Goal: Check status: Check status

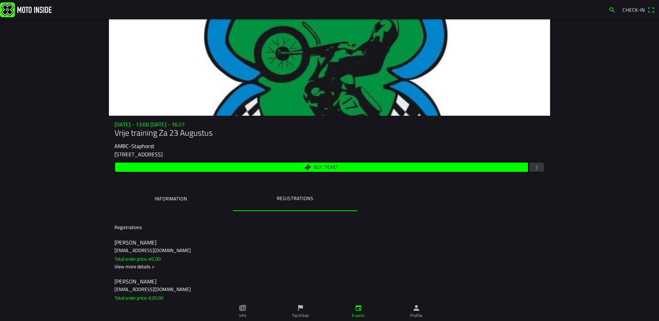
scroll to position [1146, 0]
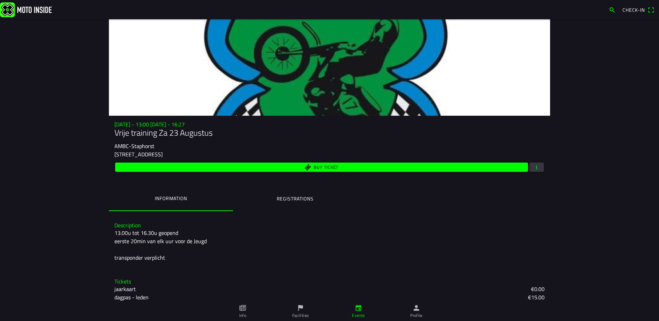
click at [321, 195] on button "Registrations" at bounding box center [295, 198] width 124 height 23
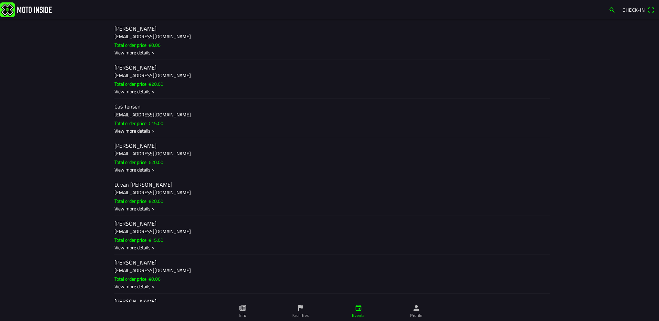
scroll to position [172, 0]
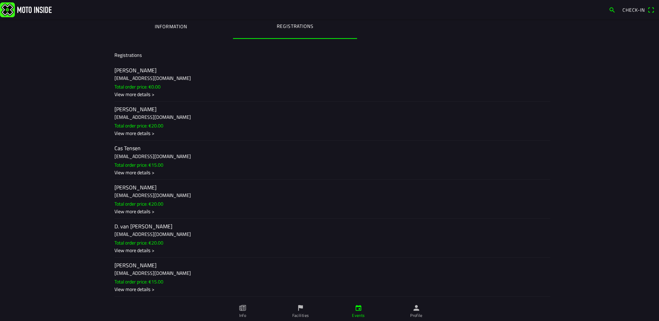
click at [0, 0] on slot "Total order price: €15.00" at bounding box center [0, 0] width 0 height 0
click at [150, 166] on ion-backdrop at bounding box center [329, 160] width 659 height 321
click at [141, 188] on h2 "[PERSON_NAME]" at bounding box center [330, 187] width 430 height 7
click at [141, 191] on ion-backdrop at bounding box center [329, 160] width 659 height 321
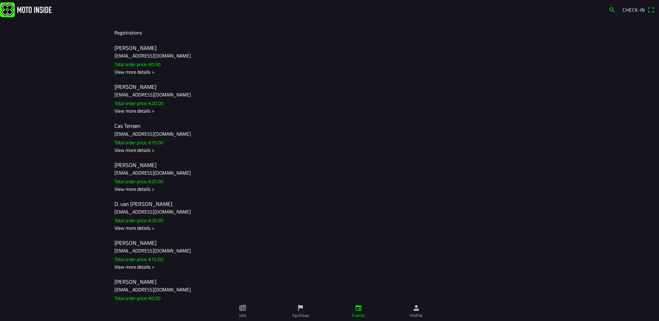
scroll to position [207, 0]
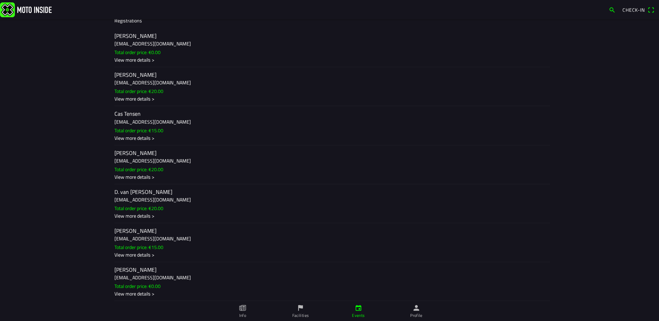
click at [139, 203] on ion-label "D. van [PERSON_NAME] [EMAIL_ADDRESS][DOMAIN_NAME] Total order price: €20.00 Vie…" at bounding box center [330, 203] width 430 height 31
click at [139, 203] on ion-backdrop at bounding box center [329, 160] width 659 height 321
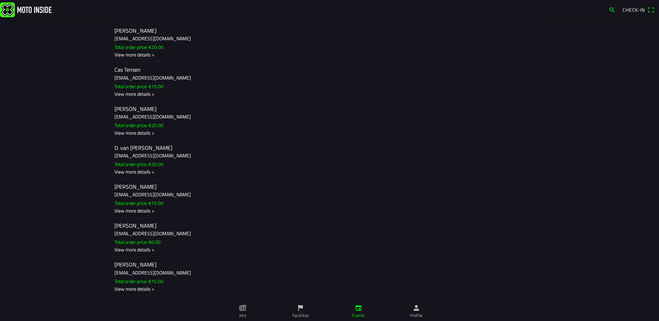
scroll to position [276, 0]
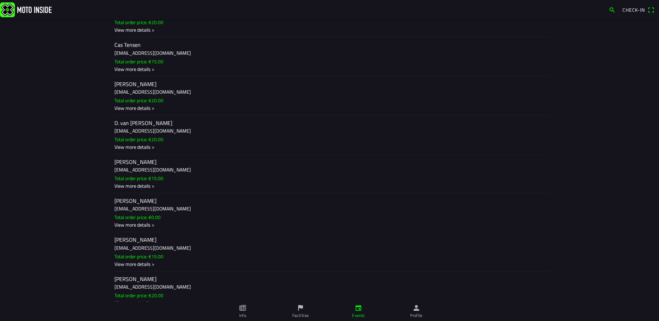
click at [156, 240] on h2 "[PERSON_NAME]" at bounding box center [330, 240] width 430 height 7
click at [151, 240] on ion-backdrop at bounding box center [329, 160] width 659 height 321
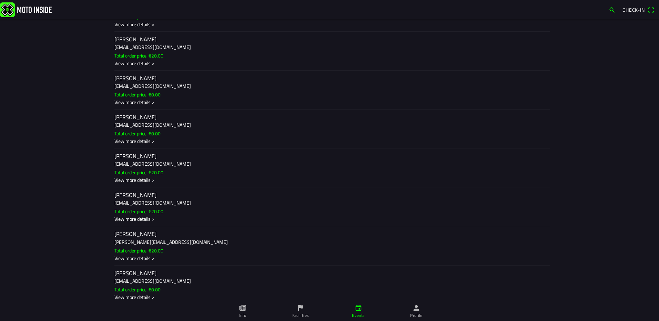
scroll to position [517, 0]
click at [0, 0] on slot "Total order price: €20.00" at bounding box center [0, 0] width 0 height 0
click at [148, 210] on ion-backdrop at bounding box center [329, 160] width 659 height 321
click at [152, 240] on h3 "[PERSON_NAME][EMAIL_ADDRESS][DOMAIN_NAME]" at bounding box center [330, 240] width 430 height 7
click at [153, 241] on ion-backdrop at bounding box center [329, 160] width 659 height 321
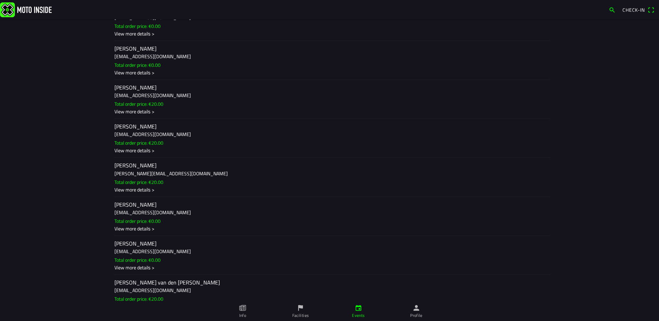
scroll to position [586, 0]
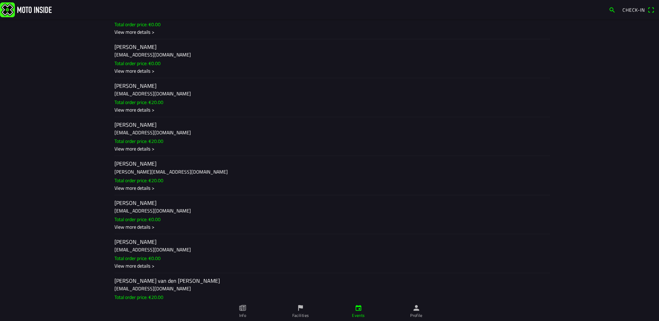
click at [147, 247] on h3 "[EMAIL_ADDRESS][DOMAIN_NAME]" at bounding box center [330, 249] width 430 height 7
